Goal: Task Accomplishment & Management: Use online tool/utility

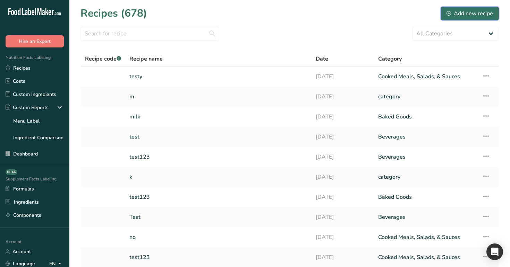
click at [473, 19] on button "Add new recipe" at bounding box center [469, 14] width 58 height 14
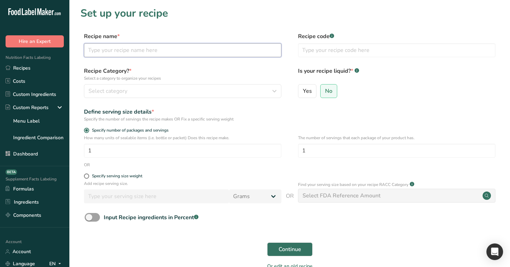
click at [191, 48] on input "text" at bounding box center [182, 50] width 197 height 14
type input "mm"
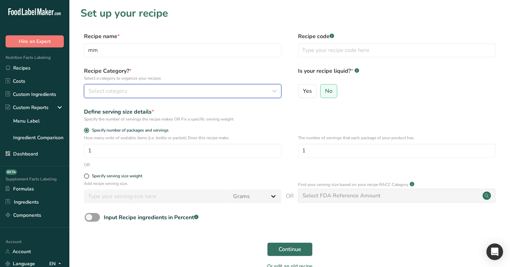
click at [192, 90] on div "Select category" at bounding box center [180, 91] width 184 height 8
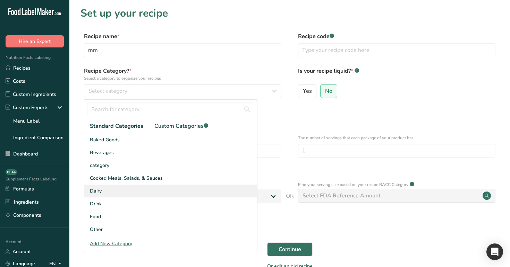
click at [188, 185] on div "Dairy" at bounding box center [170, 191] width 173 height 13
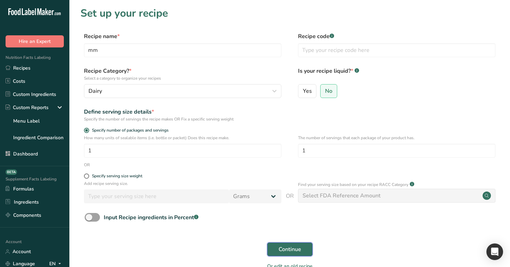
click at [282, 245] on span "Continue" at bounding box center [289, 249] width 23 height 8
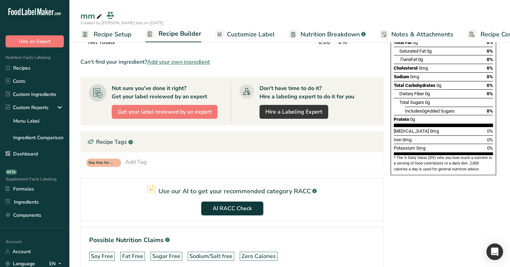
scroll to position [114, 0]
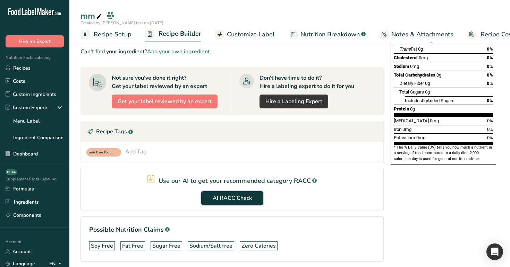
click at [236, 199] on span "AI RACC Check" at bounding box center [232, 198] width 39 height 8
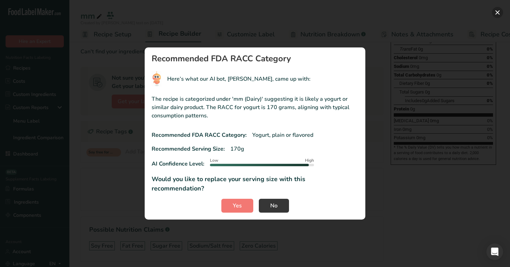
click at [500, 15] on button "RACC modal" at bounding box center [497, 12] width 11 height 11
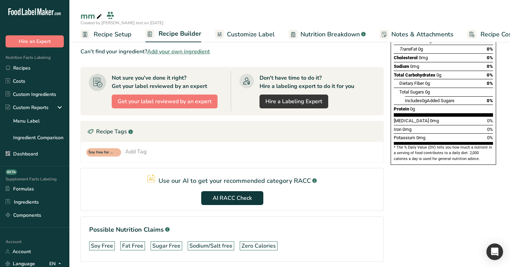
click at [106, 33] on span "Recipe Setup" at bounding box center [113, 34] width 38 height 9
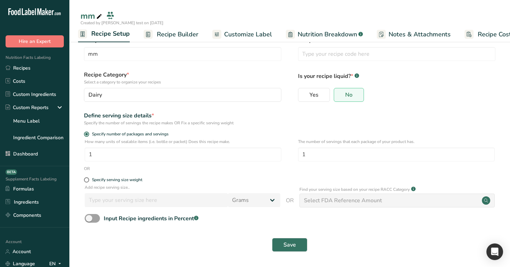
scroll to position [14, 0]
click at [116, 179] on div "Specify serving size weight" at bounding box center [117, 180] width 50 height 5
click at [88, 179] on input "Specify serving size weight" at bounding box center [86, 180] width 5 height 5
radio input "true"
radio input "false"
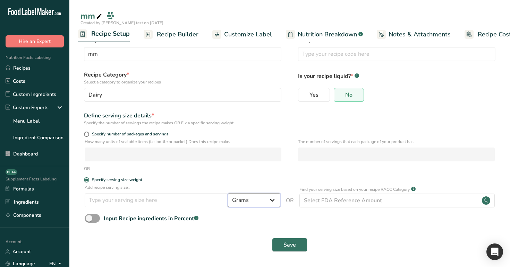
click at [251, 200] on select "Grams ppm ug kg mg mcg lb oz quarter cup half cup l ml fl oz tbsp tsp cup qt ga…" at bounding box center [254, 200] width 52 height 14
select select "28"
select select "29"
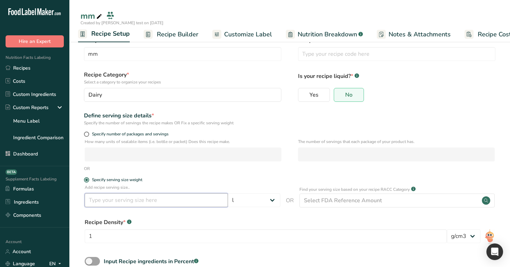
click at [202, 197] on input "number" at bounding box center [156, 200] width 143 height 14
type input "99"
click at [465, 234] on select "lb/ft3 g/cm3" at bounding box center [464, 237] width 34 height 14
select select "30"
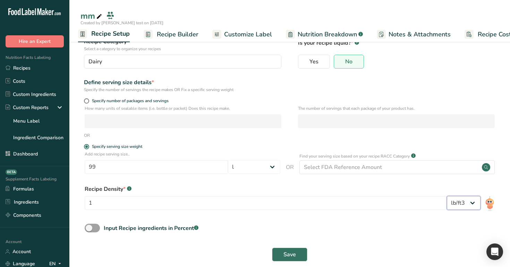
scroll to position [53, 0]
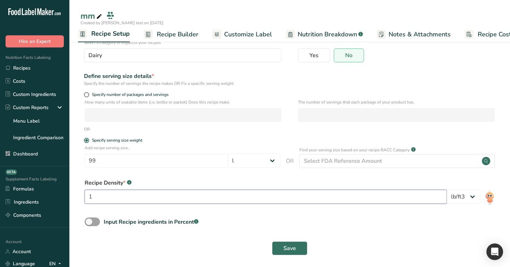
click at [394, 193] on input "1" at bounding box center [266, 197] width 362 height 14
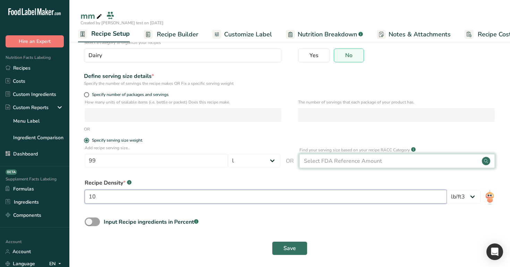
type input "10"
click at [409, 164] on div "Select FDA Reference Amount" at bounding box center [397, 161] width 196 height 14
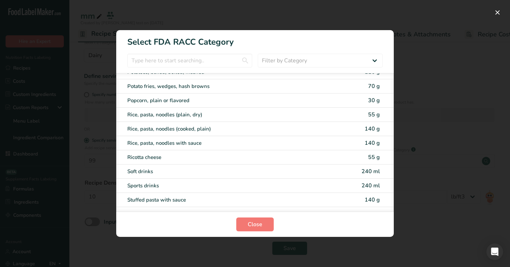
scroll to position [1525, 0]
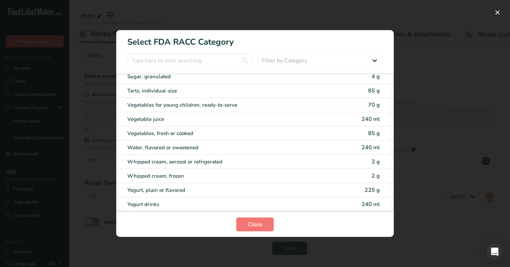
click at [368, 205] on span "240 ml" at bounding box center [370, 205] width 18 height 8
type input "240"
select select "27"
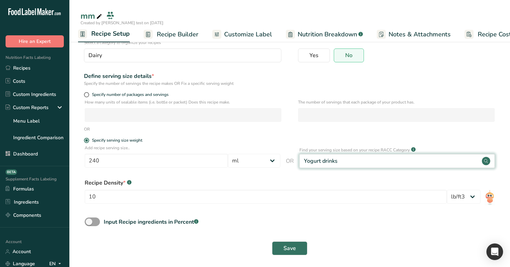
click at [352, 164] on div "Yogurt drinks" at bounding box center [397, 161] width 196 height 14
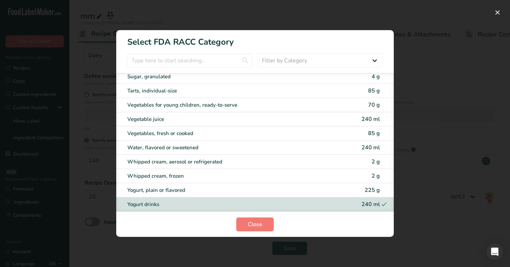
click at [407, 148] on div "RACC Category Selection Modal" at bounding box center [255, 133] width 510 height 267
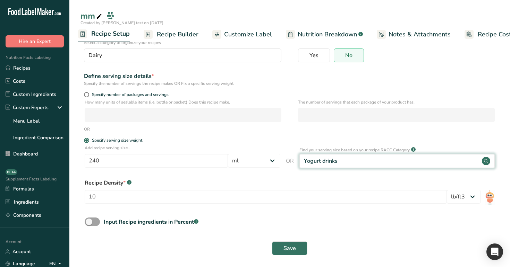
click at [411, 162] on div "Yogurt drinks" at bounding box center [397, 161] width 196 height 14
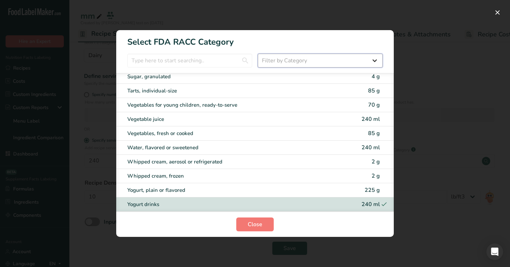
click at [362, 55] on select "Filter by Category All Cereals and other grain products (Children 1–3 years) Eg…" at bounding box center [320, 61] width 125 height 14
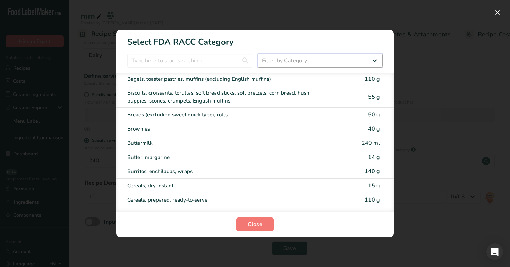
scroll to position [0, 0]
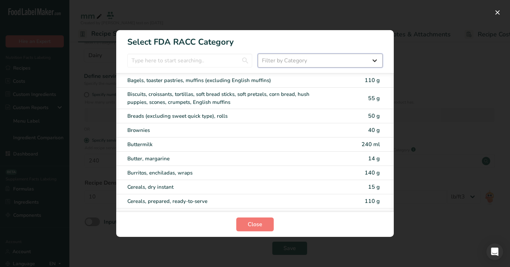
click at [324, 61] on select "Filter by Category All Cereals and other grain products (Children 1–3 years) Eg…" at bounding box center [320, 61] width 125 height 14
click at [294, 64] on select "Filter by Category All Cereals and other grain products (Children 1–3 years) Eg…" at bounding box center [320, 61] width 125 height 14
click at [314, 67] on select "Filter by Category All Cereals and other grain products (Children 1–3 years) Eg…" at bounding box center [320, 61] width 125 height 14
select select "1"
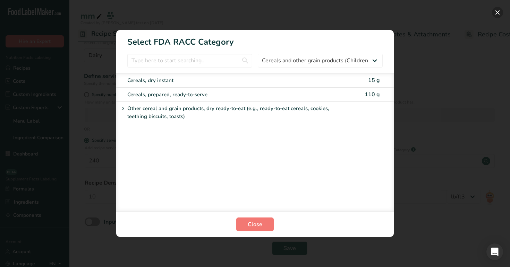
click at [495, 12] on button "RACC Category Selection Modal" at bounding box center [497, 12] width 11 height 11
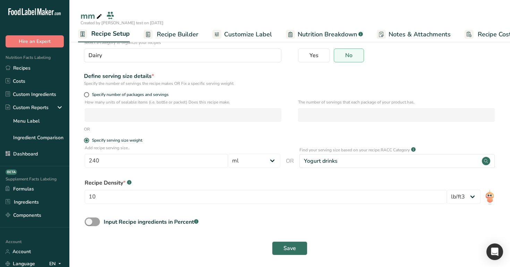
click at [184, 34] on span "Recipe Builder" at bounding box center [178, 34] width 42 height 9
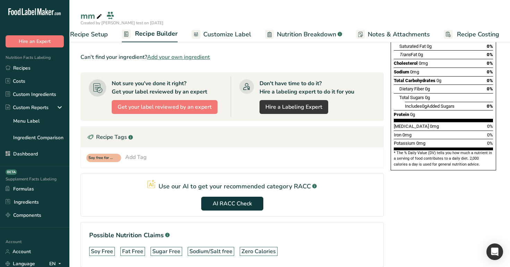
scroll to position [120, 0]
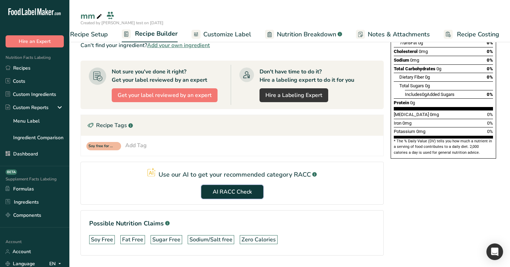
click at [234, 189] on span "AI RACC Check" at bounding box center [232, 192] width 39 height 8
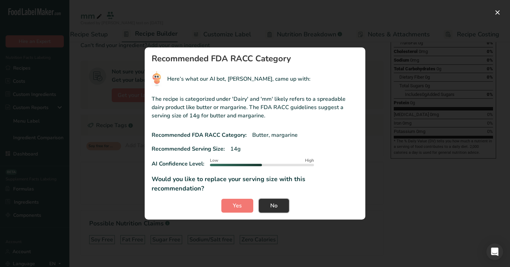
click at [275, 202] on span "No" at bounding box center [273, 206] width 7 height 8
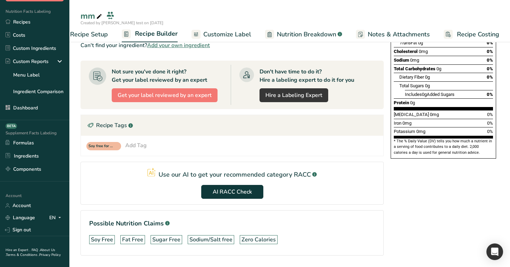
scroll to position [61, 0]
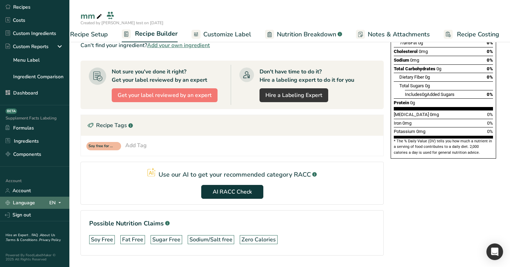
click at [56, 203] on span at bounding box center [59, 203] width 8 height 8
click at [47, 229] on div "Spanish" at bounding box center [36, 228] width 49 height 13
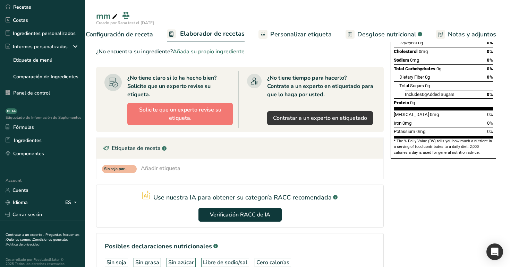
click at [141, 33] on span "Configuración de receta" at bounding box center [119, 34] width 67 height 9
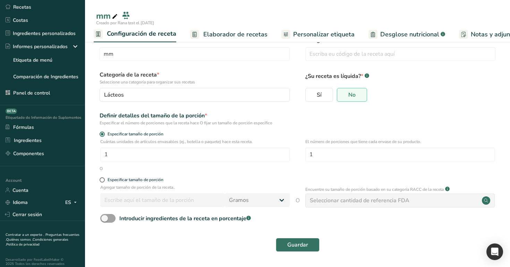
scroll to position [14, 0]
click at [154, 180] on div "Especificar tamaño de porción" at bounding box center [135, 180] width 56 height 5
click at [104, 180] on input "Especificar tamaño de porción" at bounding box center [102, 180] width 5 height 5
radio input "true"
radio input "false"
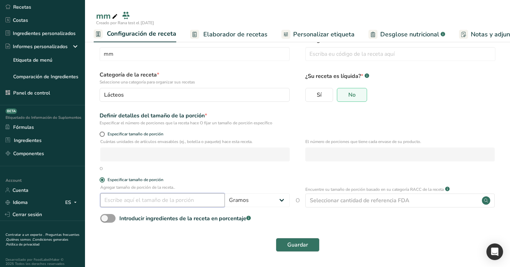
click at [169, 202] on input "number" at bounding box center [162, 200] width 124 height 14
type input "99"
click at [254, 199] on select "Gramos ppm mcg kg mg mcg libras Onz cuarto de taza media taza [GEOGRAPHIC_DATA]…" at bounding box center [257, 200] width 65 height 14
select select "23"
select select "29"
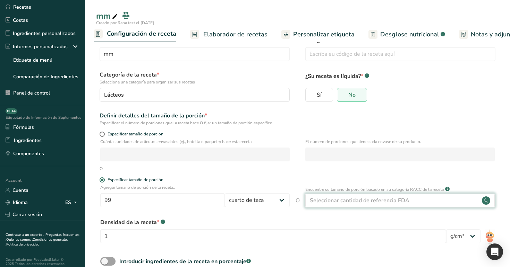
click at [362, 199] on div "Seleccionar cantidad de referencia FDA" at bounding box center [360, 201] width 100 height 8
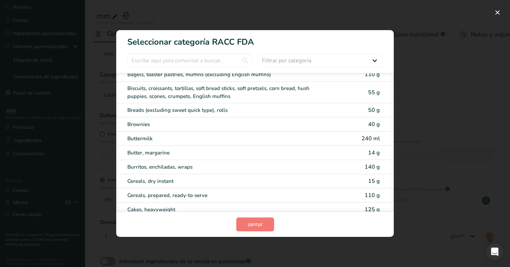
scroll to position [0, 0]
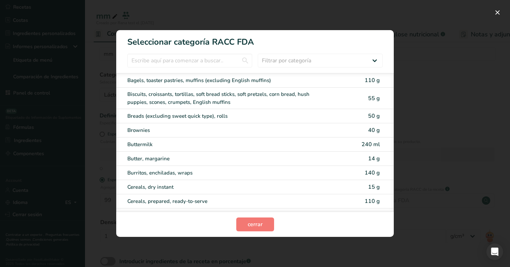
click at [62, 112] on div "RACC Category Selection Modal" at bounding box center [255, 133] width 510 height 267
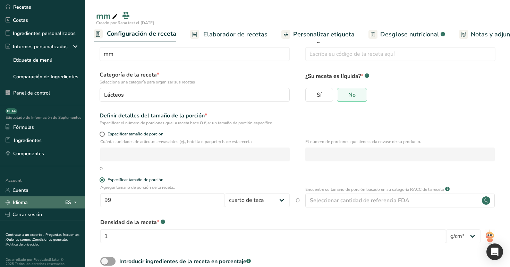
click at [69, 201] on div "ES" at bounding box center [72, 202] width 14 height 8
click at [43, 213] on div "English" at bounding box center [39, 215] width 49 height 13
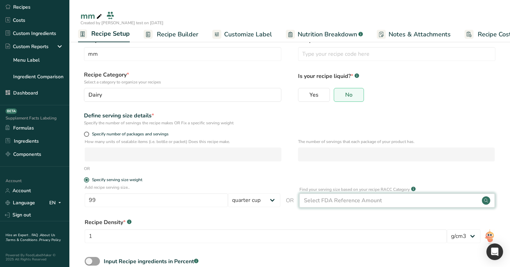
click at [360, 205] on div "Select FDA Reference Amount" at bounding box center [397, 201] width 196 height 14
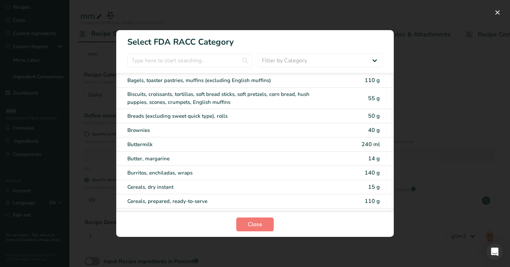
click at [79, 46] on div "RACC Category Selection Modal" at bounding box center [255, 133] width 510 height 267
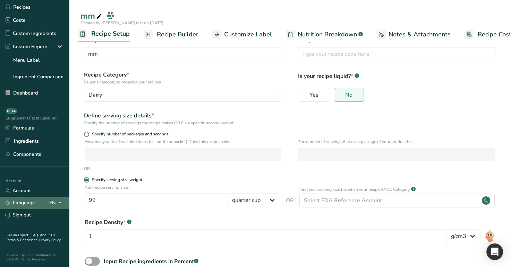
click at [54, 202] on div "EN" at bounding box center [56, 203] width 15 height 8
click at [43, 230] on div "Spanish" at bounding box center [36, 228] width 49 height 13
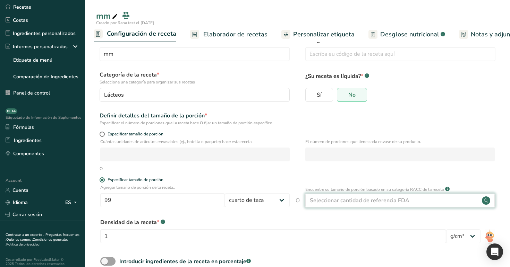
click at [350, 199] on div "Seleccionar cantidad de referencia FDA" at bounding box center [360, 201] width 100 height 8
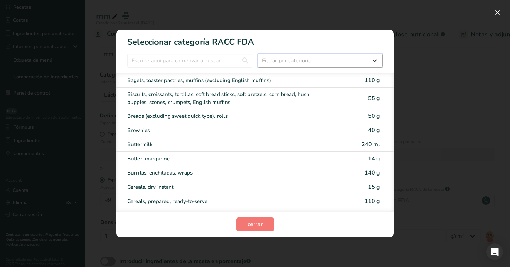
click at [275, 55] on select "Filtrar por categoría Todos Cereals and other grain products (Children 1–3 year…" at bounding box center [320, 61] width 125 height 14
click at [109, 0] on html ".a-20{fill:#fff;} Contratar a un experto Etiquetado de Información Nutricional …" at bounding box center [255, 148] width 510 height 324
click at [348, 62] on select "Filtrar por categoría Todos Cereals and other grain products (Children 1–3 year…" at bounding box center [320, 61] width 125 height 14
click at [243, 57] on input "RACC Category Selection Modal" at bounding box center [189, 61] width 125 height 14
click at [139, 133] on div "Brownies" at bounding box center [225, 131] width 197 height 8
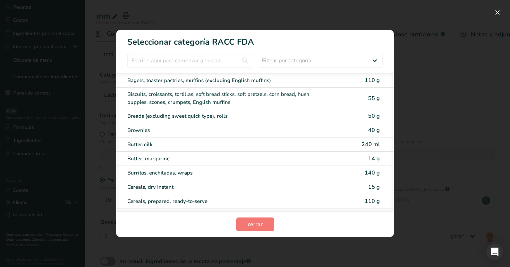
type input "40"
select select "0"
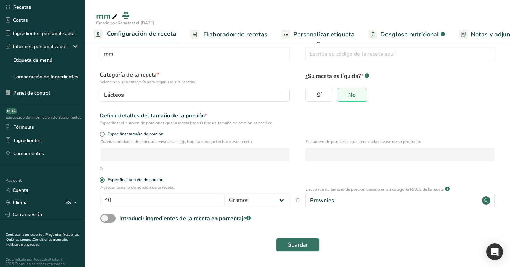
click at [223, 32] on span "Elaborador de recetas" at bounding box center [235, 34] width 64 height 9
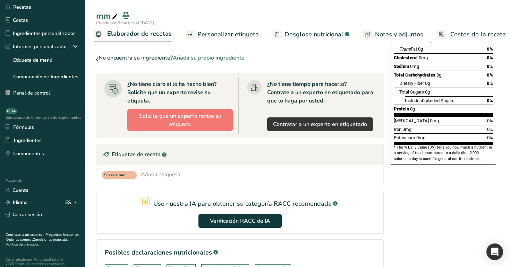
scroll to position [164, 0]
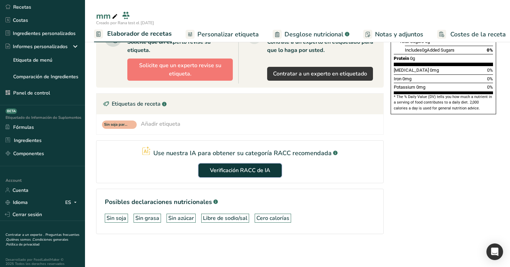
click at [253, 168] on span "Verificación RACC de IA" at bounding box center [240, 170] width 60 height 8
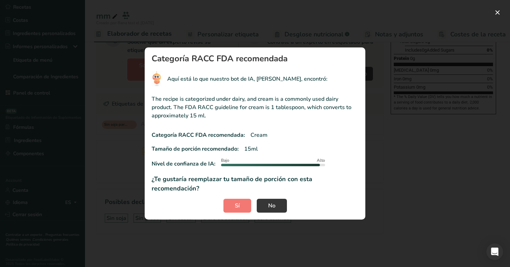
drag, startPoint x: 209, startPoint y: 121, endPoint x: 149, endPoint y: 98, distance: 63.6
click at [149, 98] on section "Categoría RACC FDA recomendada Aquí está lo que nuestro bot de IA, [PERSON_NAME…" at bounding box center [255, 133] width 221 height 172
